Goal: Transaction & Acquisition: Purchase product/service

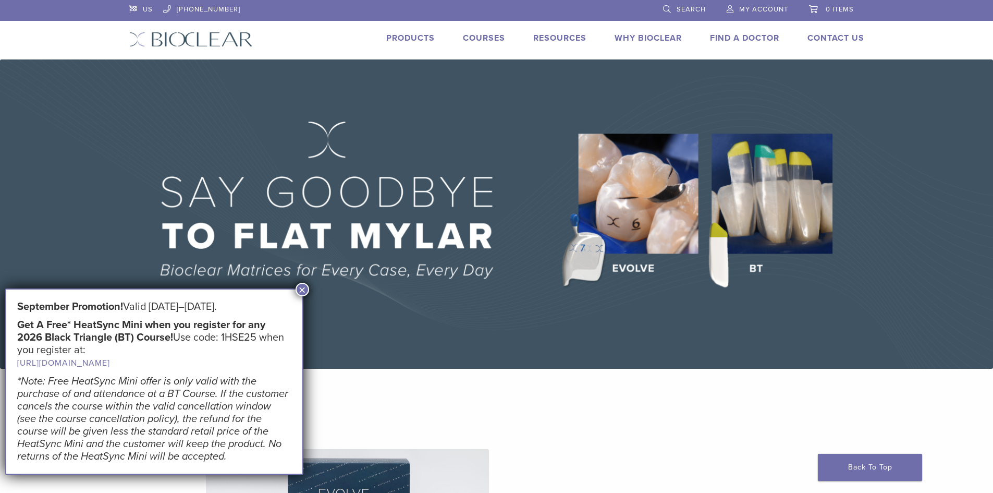
click at [757, 9] on span "My Account" at bounding box center [763, 9] width 49 height 8
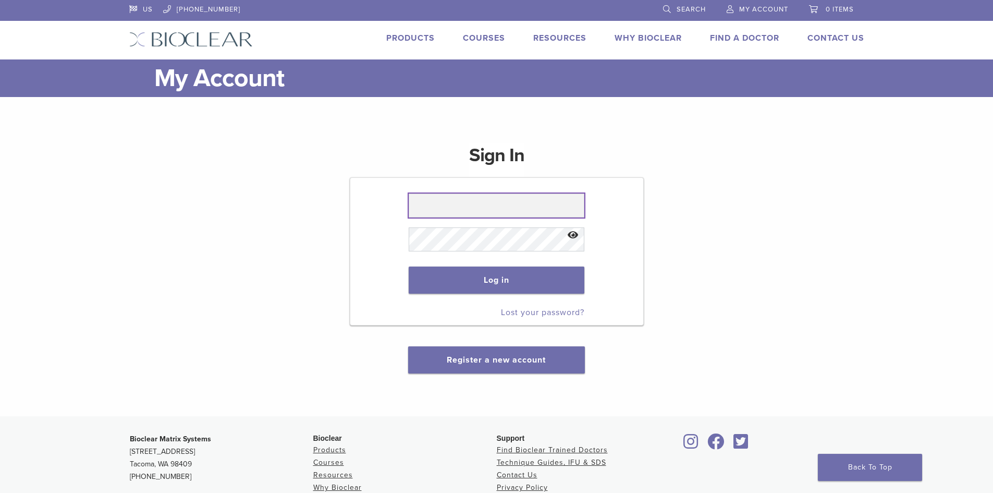
click at [520, 204] on input "text" at bounding box center [497, 205] width 176 height 24
type input "**********"
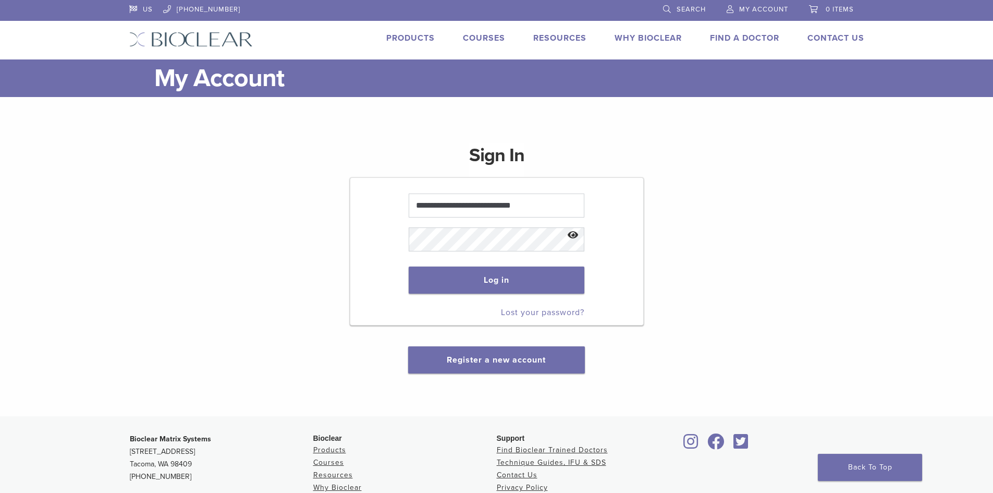
click at [570, 233] on button "Show password" at bounding box center [573, 235] width 22 height 27
click at [549, 272] on button "Log in" at bounding box center [497, 279] width 176 height 27
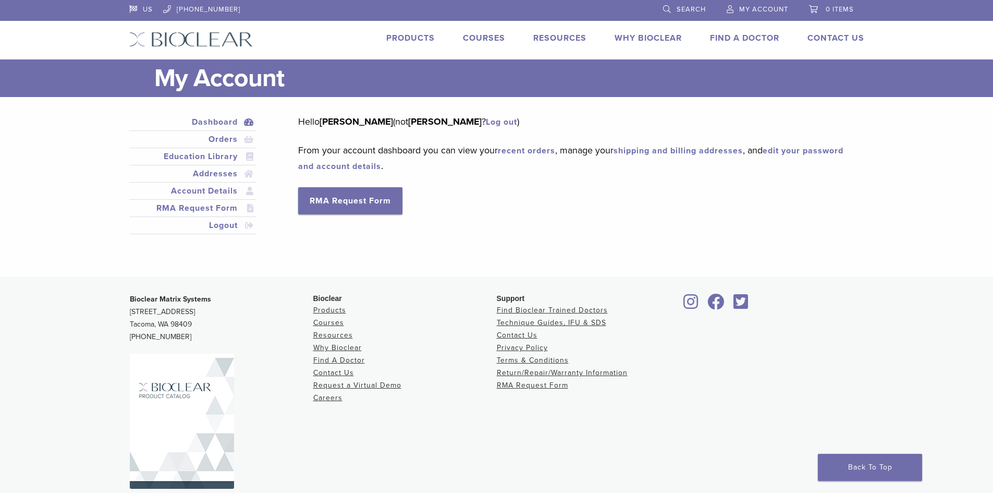
click at [757, 8] on span "My Account" at bounding box center [763, 9] width 49 height 8
click at [755, 10] on span "My Account" at bounding box center [763, 9] width 49 height 8
click at [773, 8] on span "My Account" at bounding box center [763, 9] width 49 height 8
click at [745, 9] on span "My Account" at bounding box center [763, 9] width 49 height 8
click at [210, 135] on link "Orders" at bounding box center [192, 139] width 123 height 13
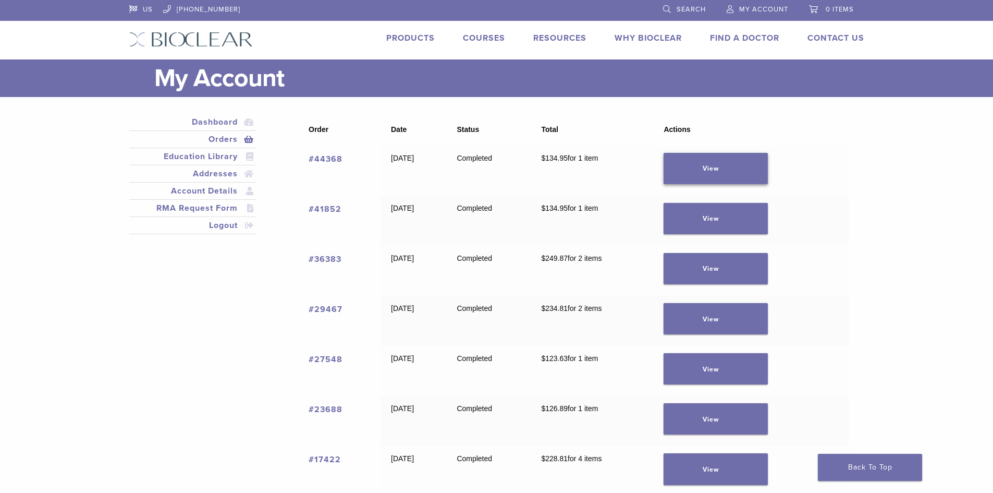
click at [729, 161] on link "View" at bounding box center [716, 168] width 104 height 31
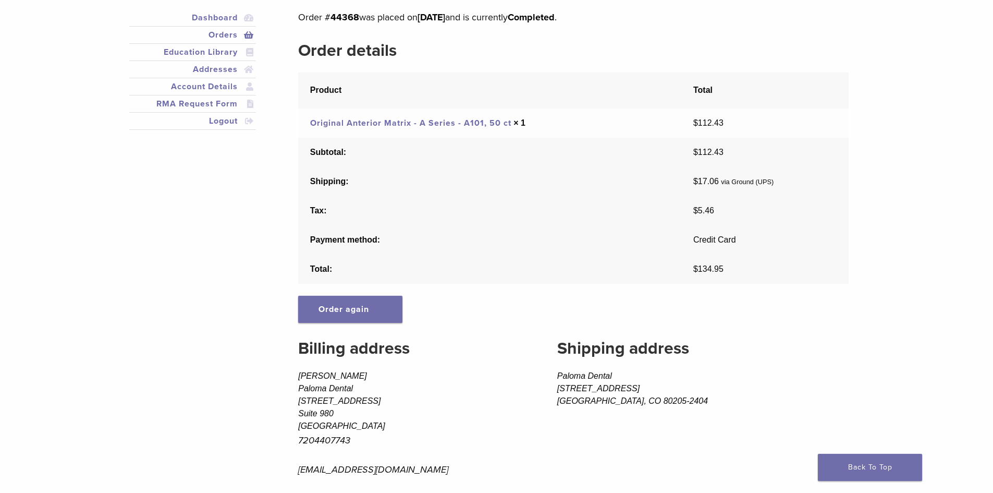
scroll to position [156, 0]
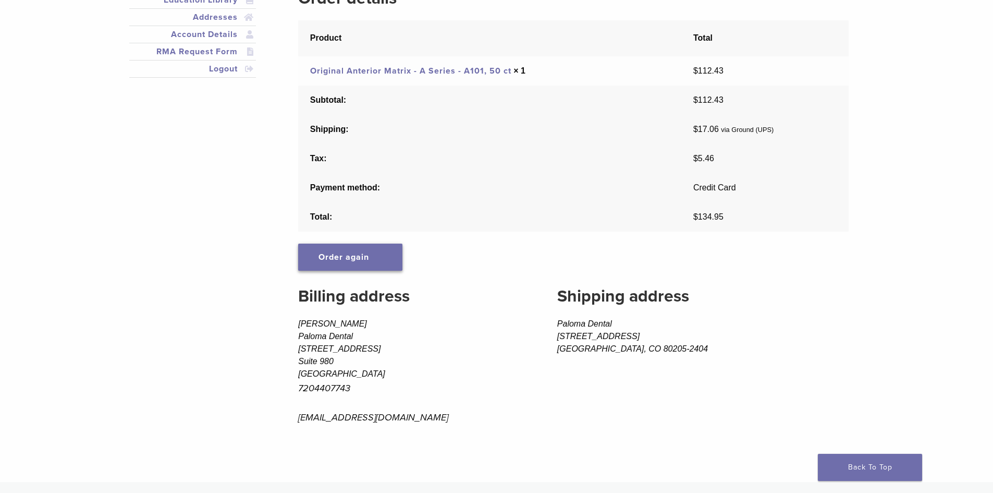
click at [382, 263] on link "Order again" at bounding box center [350, 256] width 104 height 27
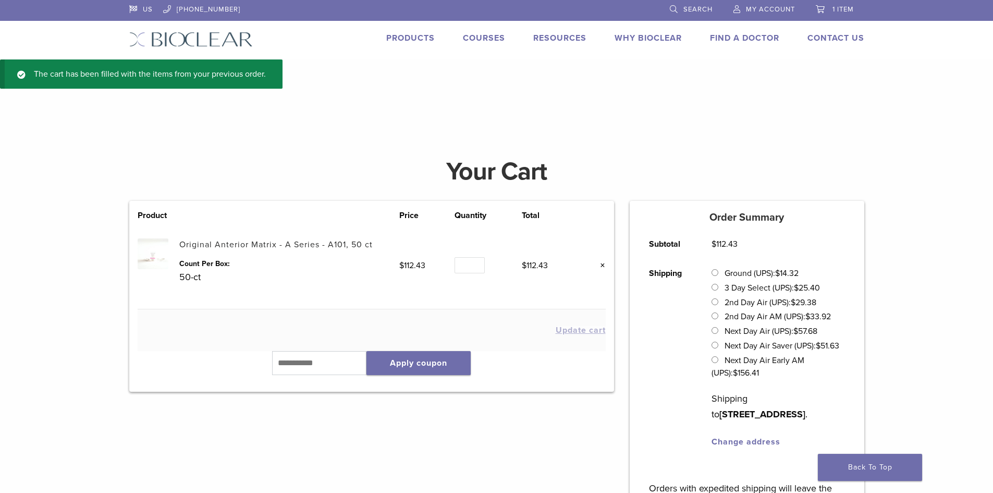
click at [157, 252] on img at bounding box center [153, 253] width 31 height 31
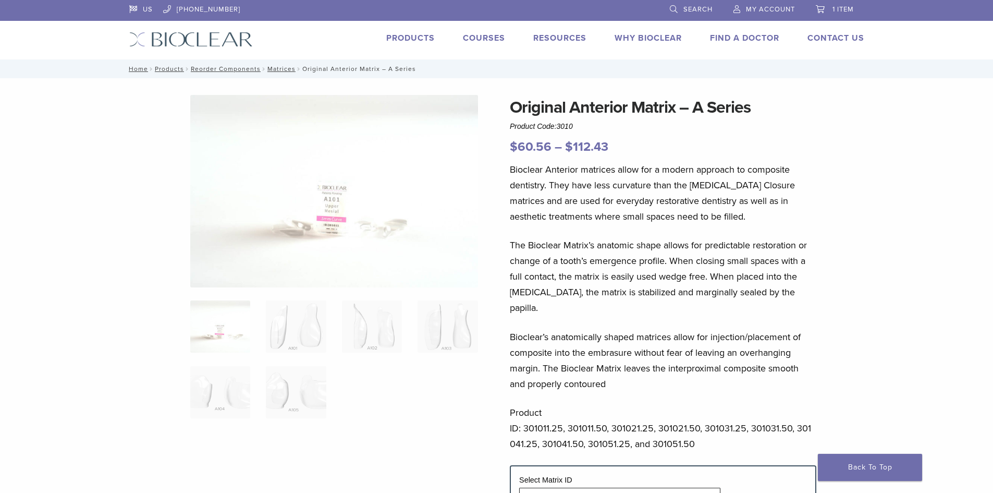
scroll to position [52, 0]
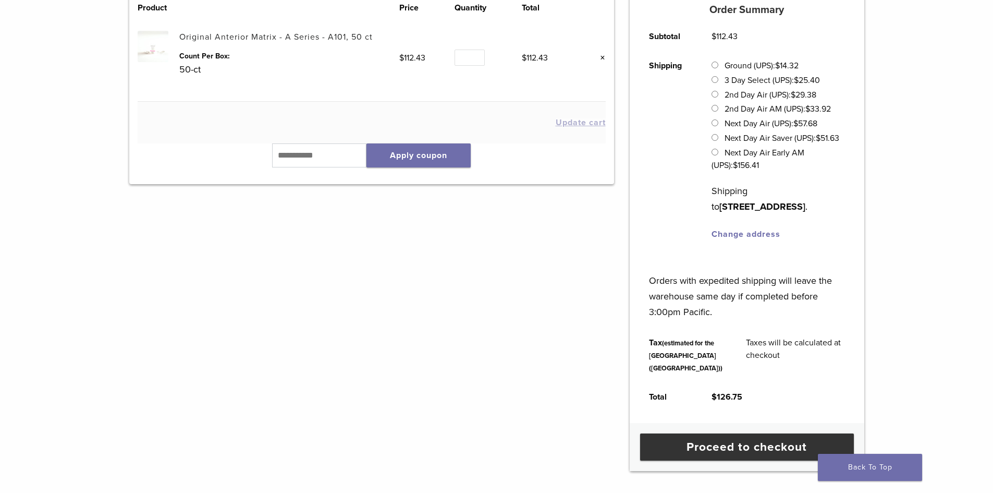
scroll to position [209, 0]
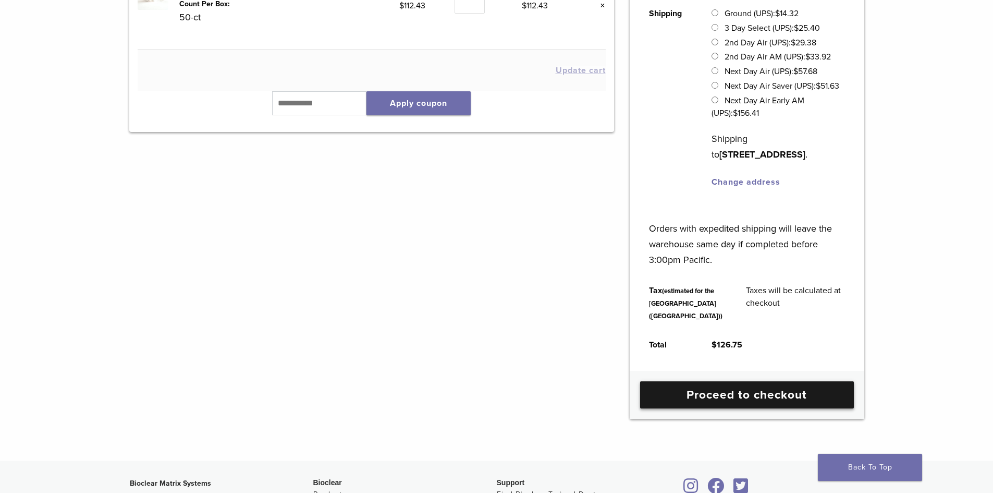
click at [731, 408] on link "Proceed to checkout" at bounding box center [747, 394] width 214 height 27
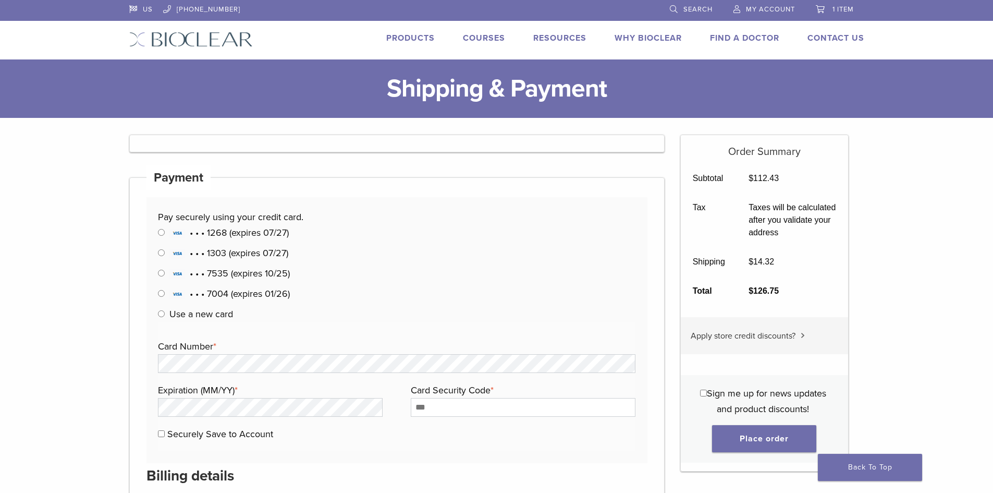
select select "**"
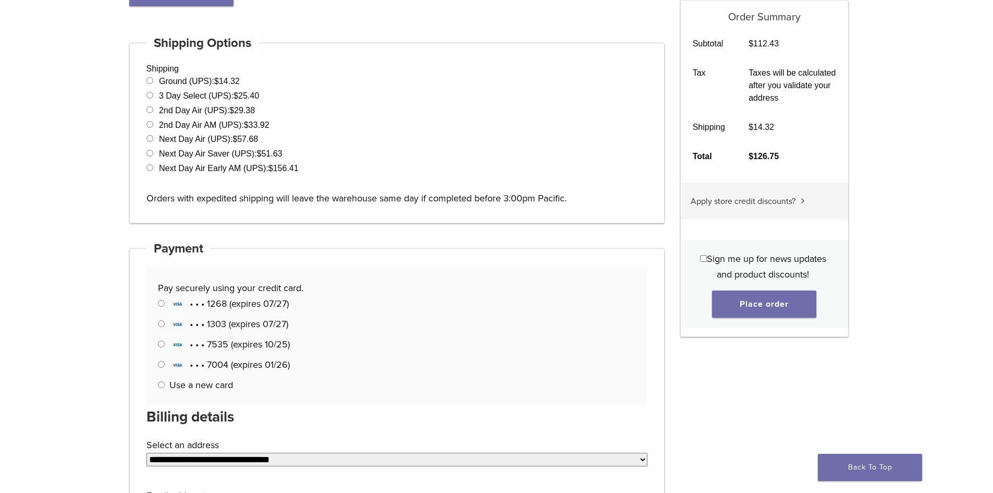
scroll to position [365, 0]
